Goal: Communication & Community: Answer question/provide support

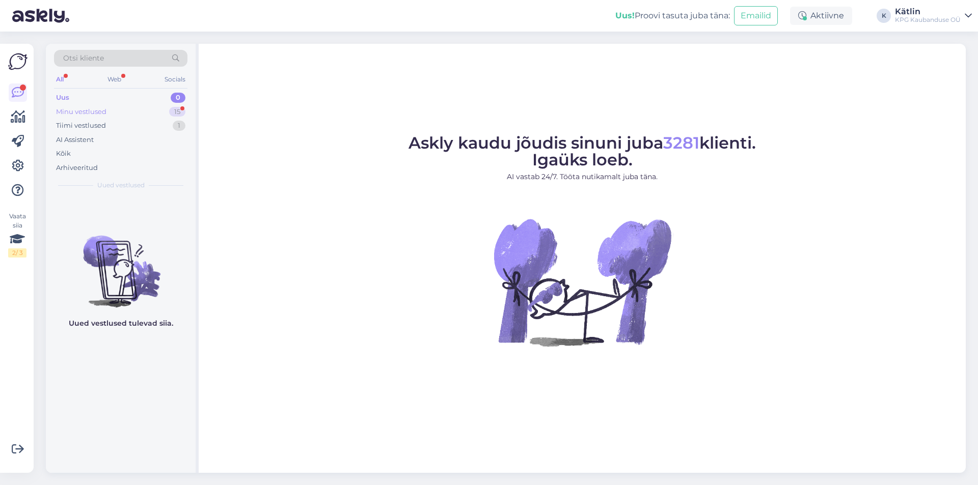
click at [103, 109] on div "Minu vestlused" at bounding box center [81, 112] width 50 height 10
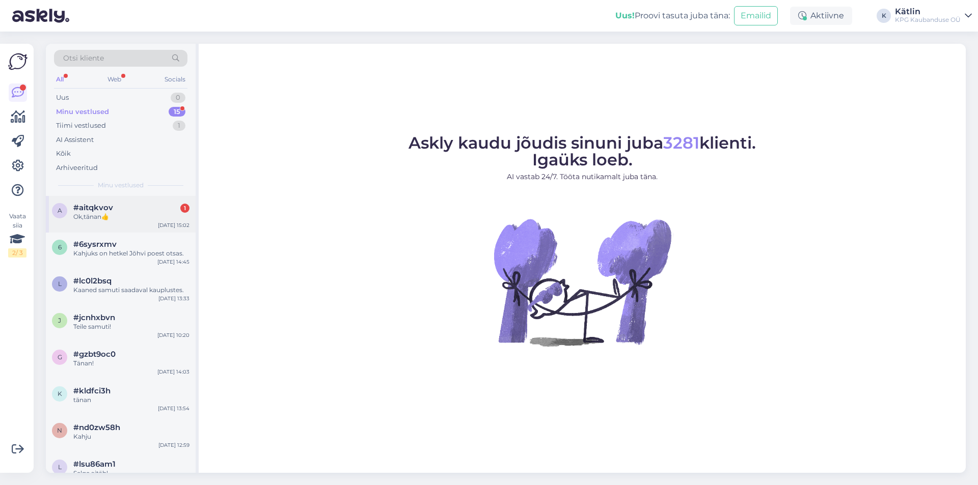
click at [129, 210] on div "#aitqkvov 1" at bounding box center [131, 207] width 116 height 9
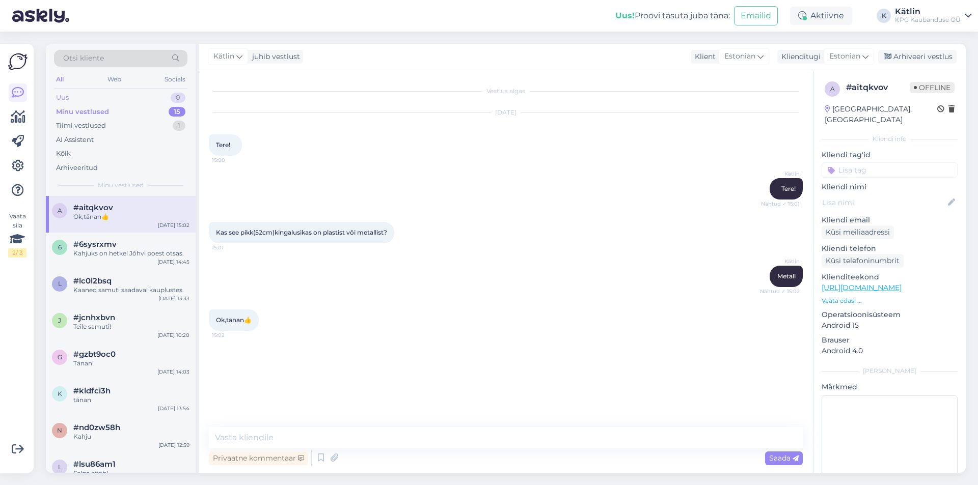
click at [103, 102] on div "Uus 0" at bounding box center [120, 98] width 133 height 14
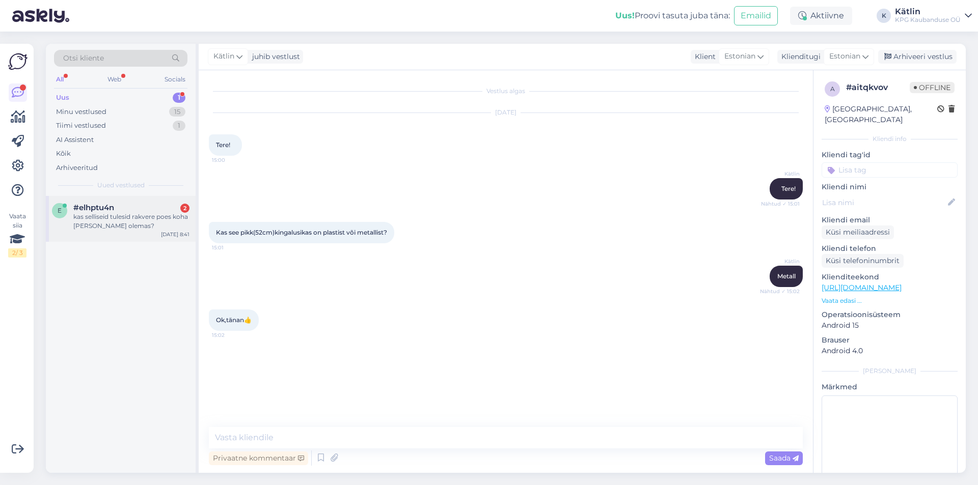
click at [88, 227] on div "kas selliseid tulesid rakvere poes koha [PERSON_NAME] olemas?" at bounding box center [131, 221] width 116 height 18
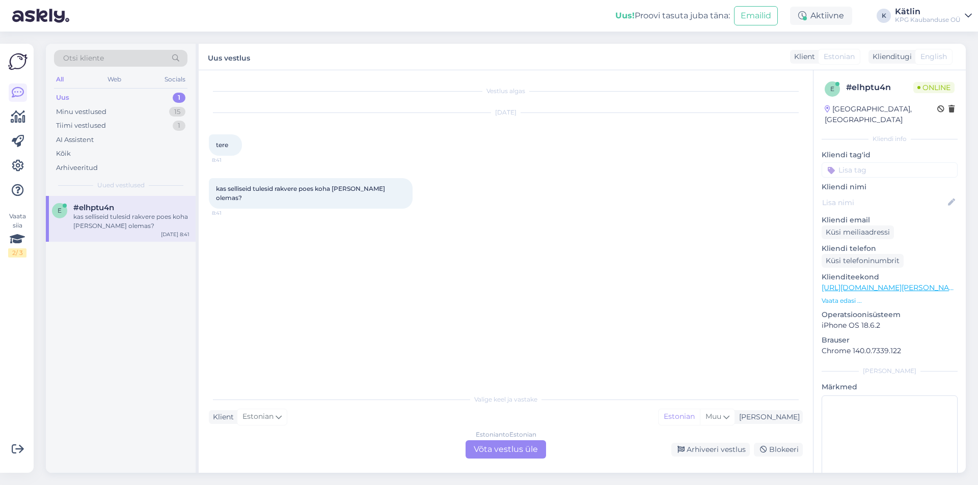
click at [485, 449] on div "Estonian to Estonian Võta vestlus üle" at bounding box center [505, 449] width 80 height 18
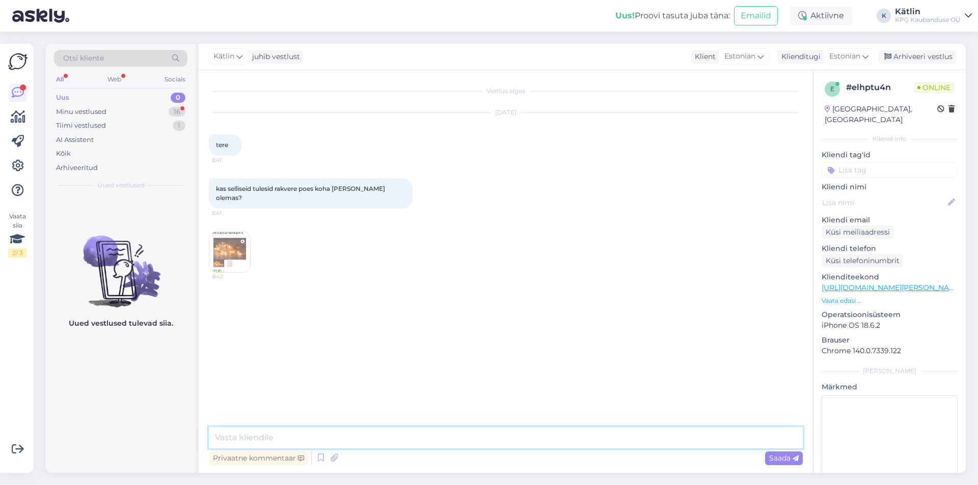
click at [276, 439] on textarea at bounding box center [506, 437] width 594 height 21
type textarea "Tere!"
click at [236, 242] on img at bounding box center [229, 252] width 41 height 41
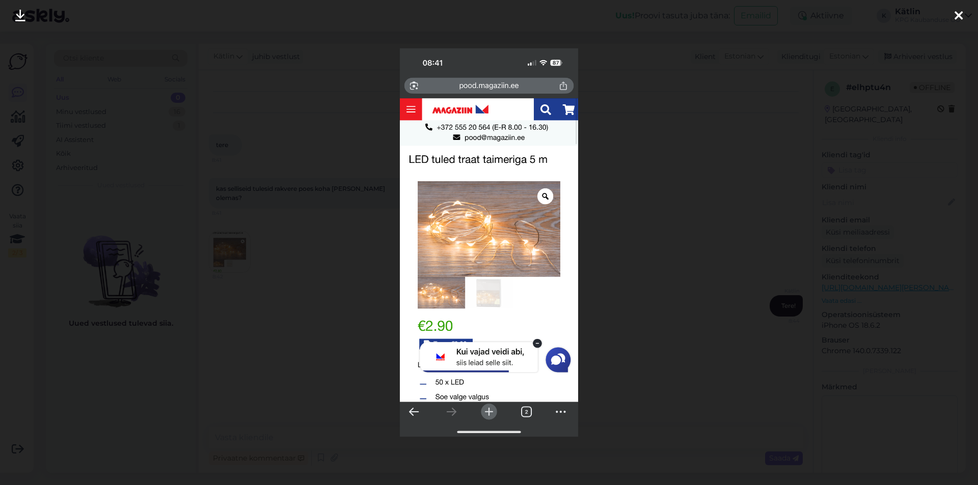
click at [625, 186] on div at bounding box center [489, 242] width 978 height 485
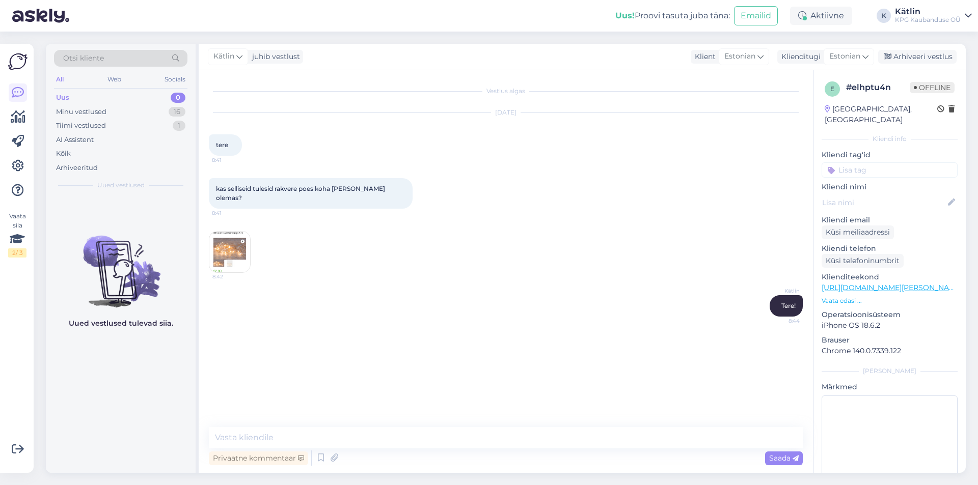
click at [916, 283] on link "[URL][DOMAIN_NAME][PERSON_NAME]" at bounding box center [891, 287] width 141 height 9
click at [385, 438] on textarea at bounding box center [506, 437] width 594 height 21
type textarea "Kahjuks veel ei ole."
